Goal: Navigation & Orientation: Find specific page/section

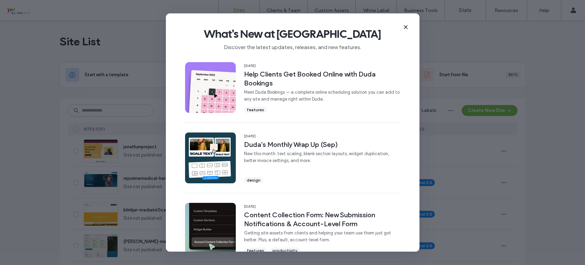
click at [403, 29] on span "What's New at [GEOGRAPHIC_DATA]" at bounding box center [293, 34] width 232 height 14
click at [405, 27] on use at bounding box center [405, 26] width 3 height 3
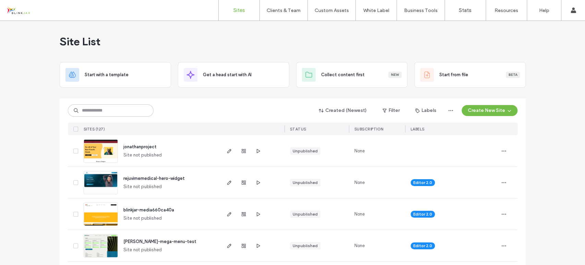
click at [139, 147] on span "jonathanproject" at bounding box center [139, 146] width 33 height 5
click at [105, 113] on input at bounding box center [111, 110] width 86 height 12
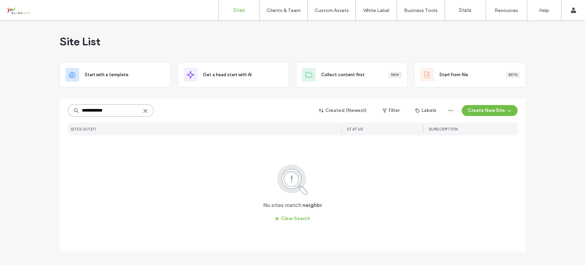
type input "**********"
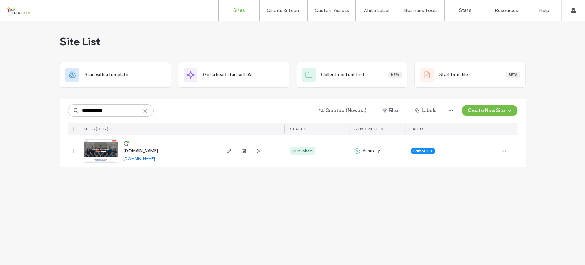
click at [149, 150] on span "[DOMAIN_NAME]" at bounding box center [140, 150] width 35 height 5
